Goal: Task Accomplishment & Management: Complete application form

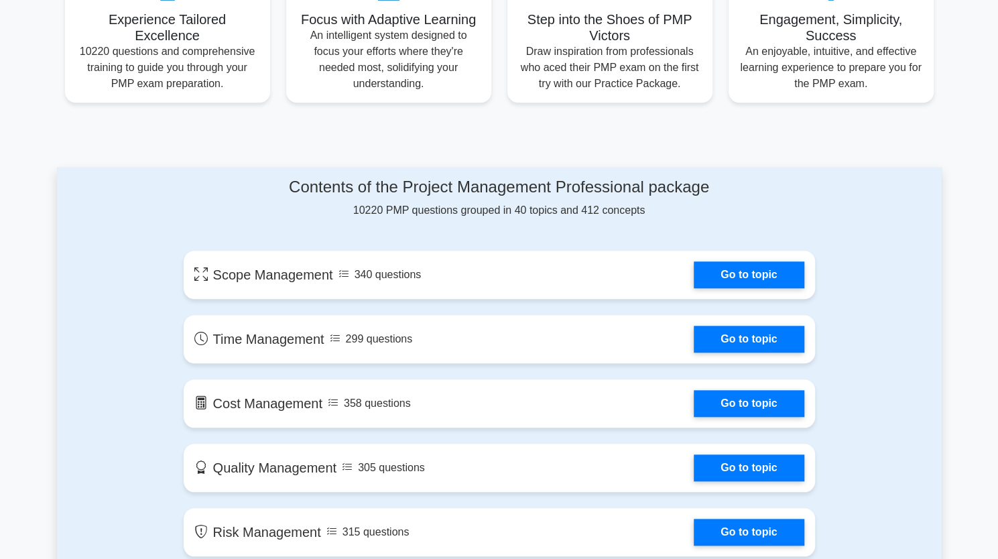
scroll to position [531, 0]
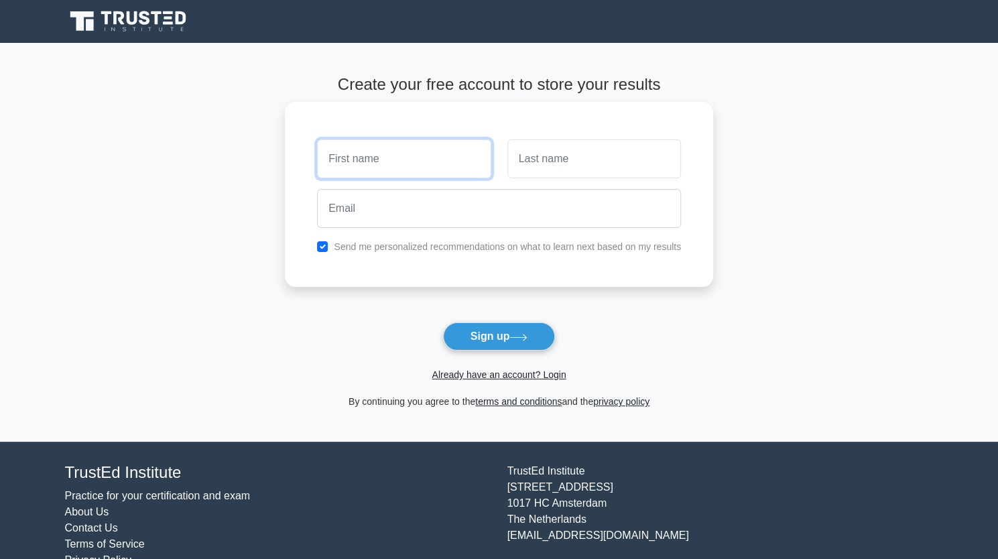
click at [391, 174] on input "text" at bounding box center [404, 158] width 174 height 39
type input "KOFFI"
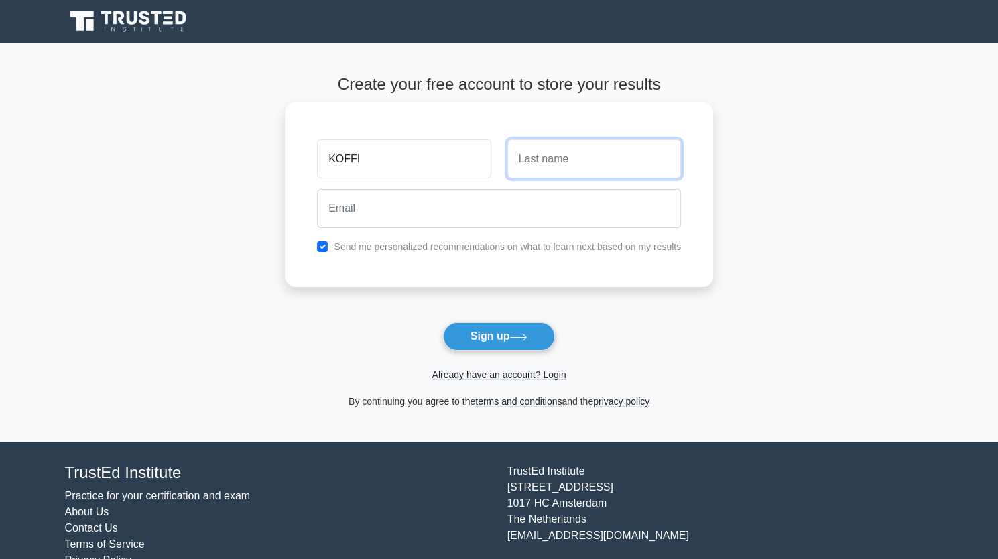
click at [540, 164] on input "text" at bounding box center [594, 158] width 174 height 39
type input "Donatien KOFFI"
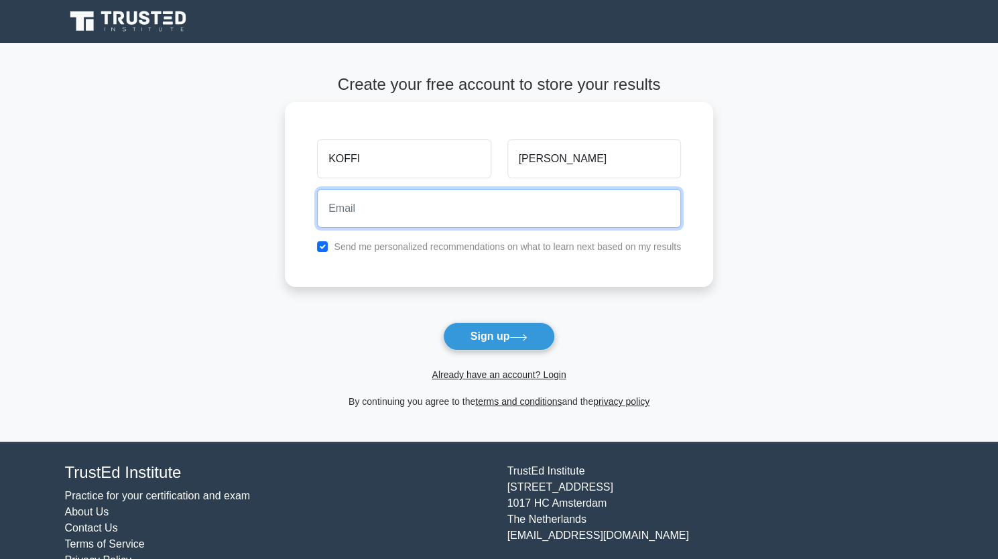
click at [468, 206] on input "email" at bounding box center [499, 208] width 364 height 39
type input "koffidonatien@gmail.com"
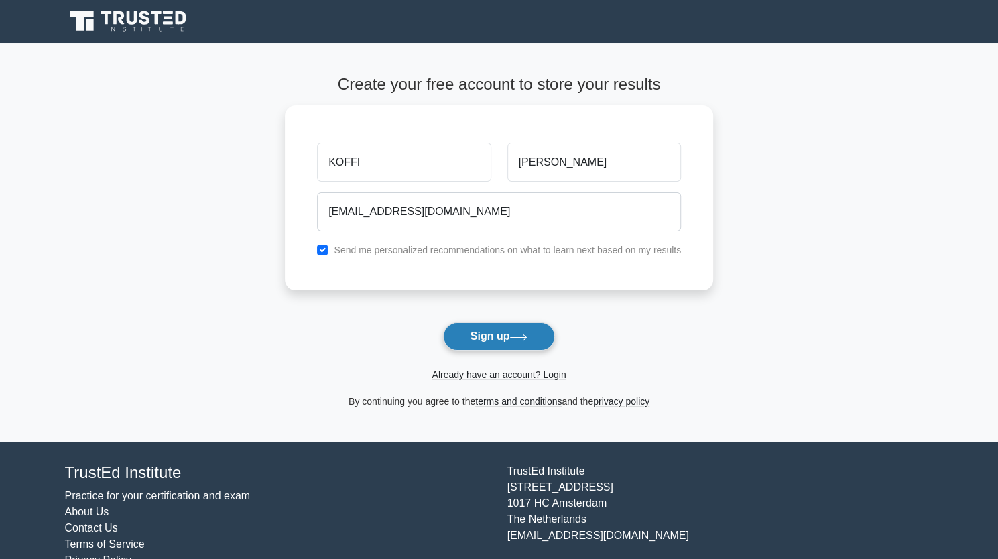
click at [492, 336] on button "Sign up" at bounding box center [499, 336] width 113 height 28
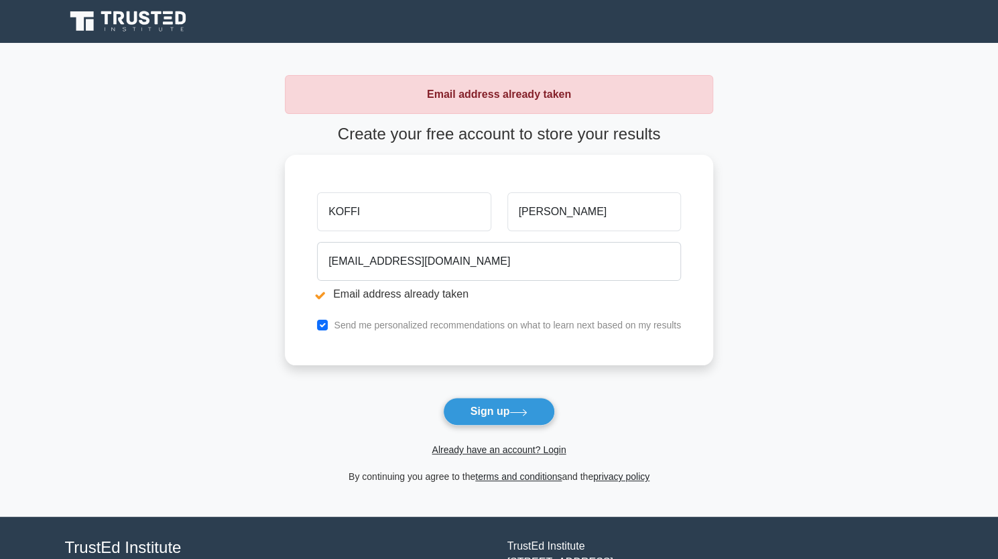
click at [137, 15] on icon at bounding box center [132, 17] width 11 height 13
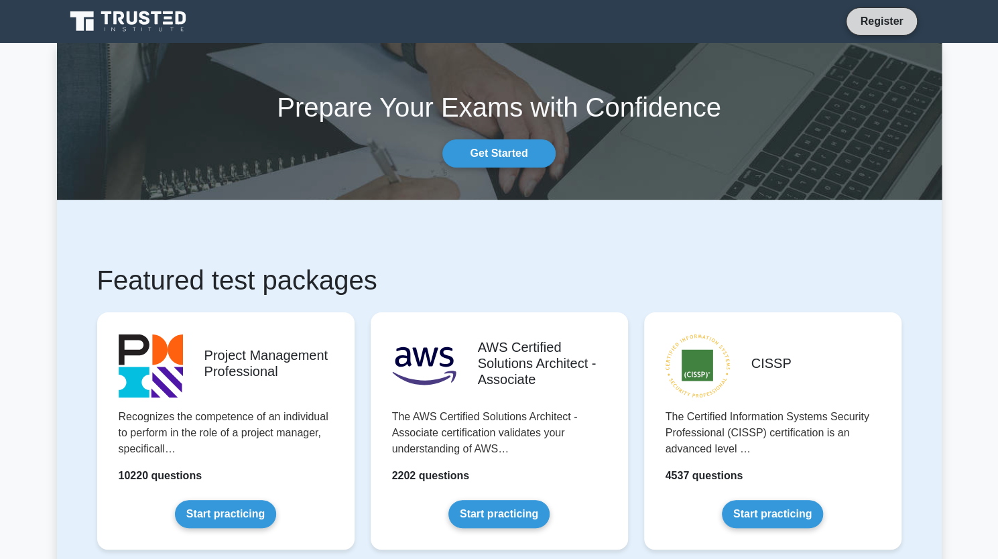
click at [881, 15] on link "Register" at bounding box center [881, 21] width 59 height 17
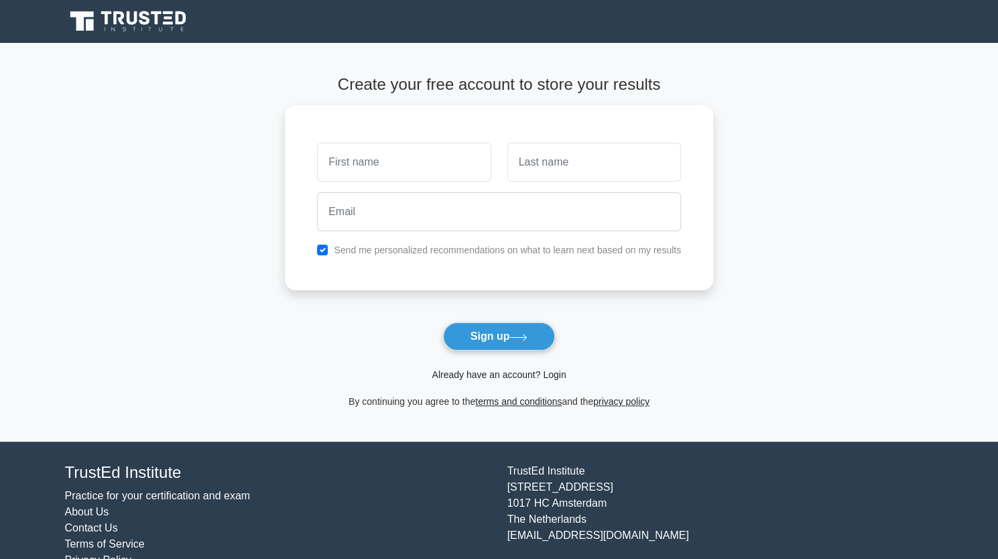
click at [492, 369] on link "Already have an account? Login" at bounding box center [499, 374] width 134 height 11
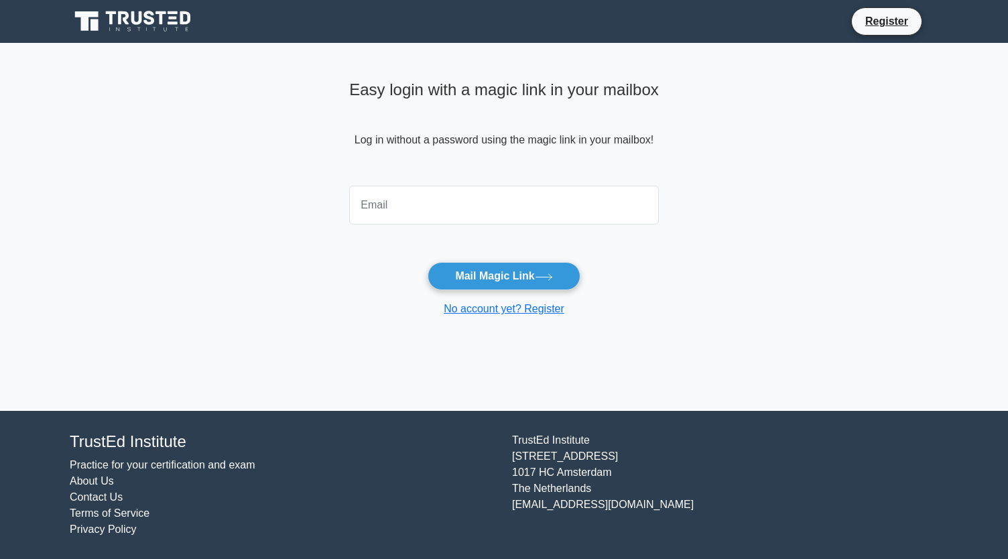
drag, startPoint x: 0, startPoint y: 0, endPoint x: 503, endPoint y: 216, distance: 547.0
click at [503, 216] on input "email" at bounding box center [504, 205] width 310 height 39
type input "koffidonatien@gmail.com"
click at [497, 279] on button "Mail Magic Link" at bounding box center [504, 276] width 152 height 28
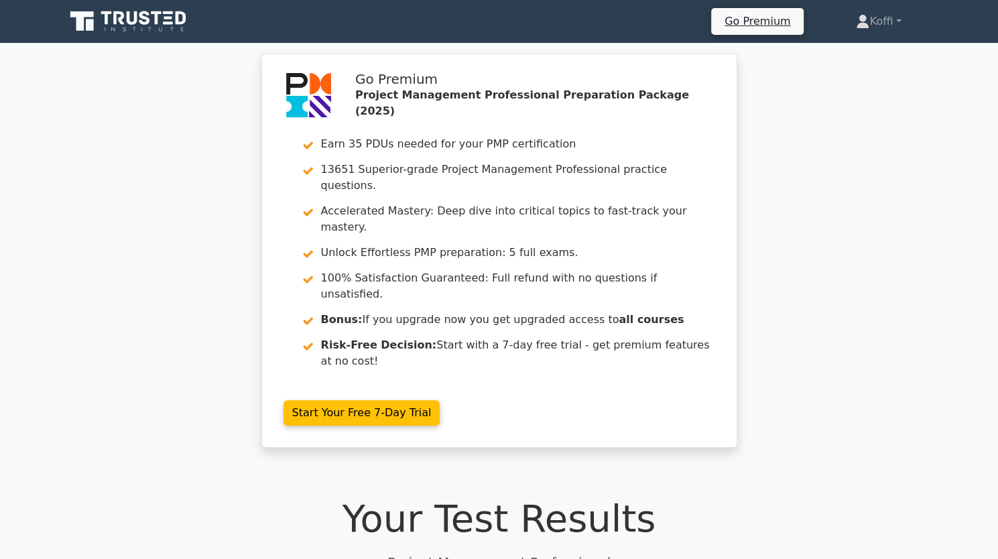
click at [842, 230] on div "Go Premium Project Management Professional Preparation Package (2025) Earn 35 P…" at bounding box center [499, 259] width 998 height 410
click at [148, 15] on icon at bounding box center [129, 21] width 129 height 25
